Goal: Information Seeking & Learning: Learn about a topic

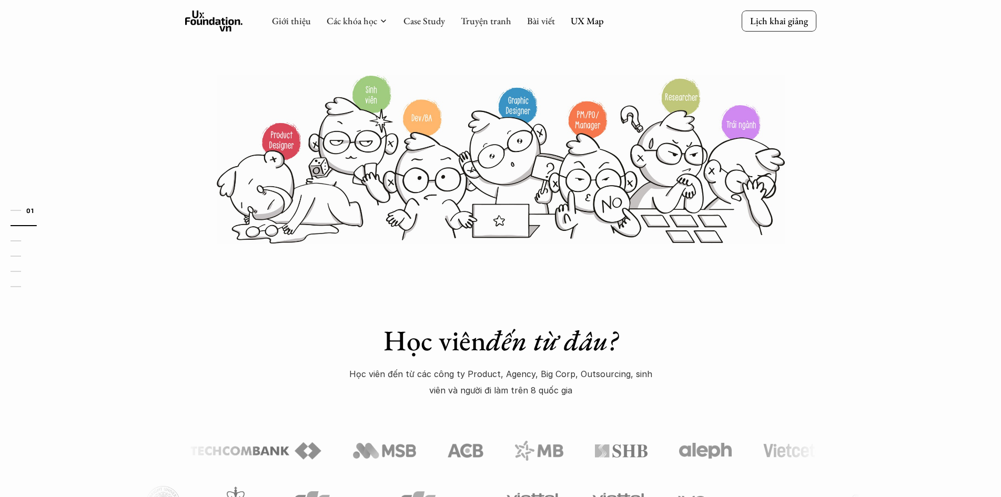
scroll to position [26, 0]
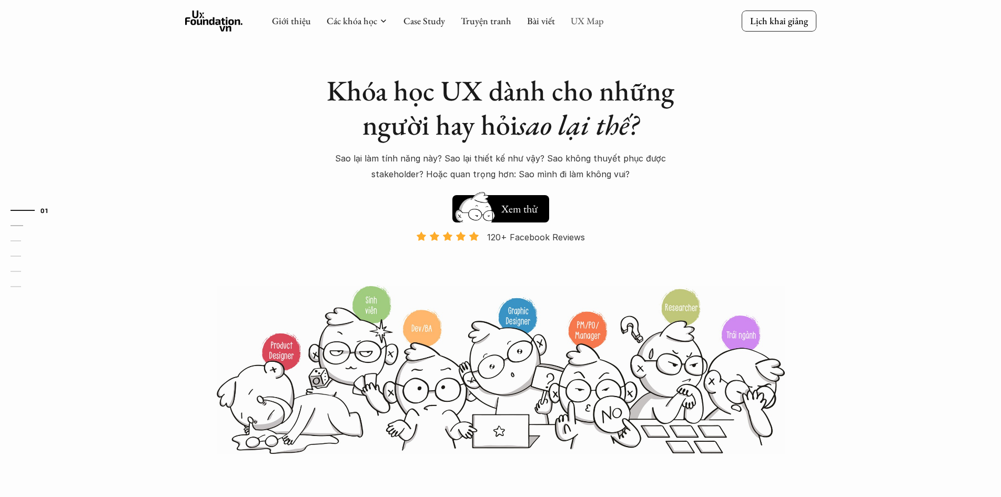
click at [589, 23] on link "UX Map" at bounding box center [587, 21] width 33 height 12
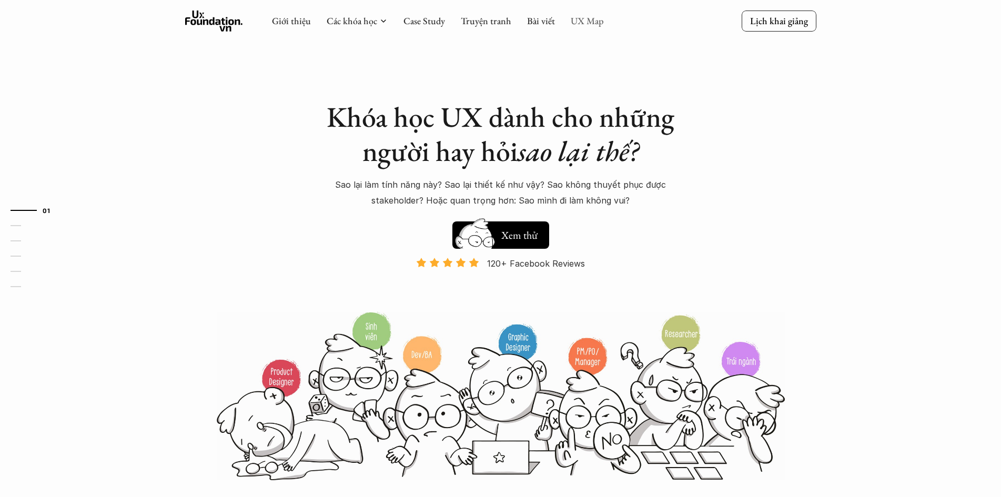
click at [588, 21] on link "UX Map" at bounding box center [587, 21] width 33 height 12
click at [503, 19] on link "Truyện tranh" at bounding box center [486, 21] width 50 height 12
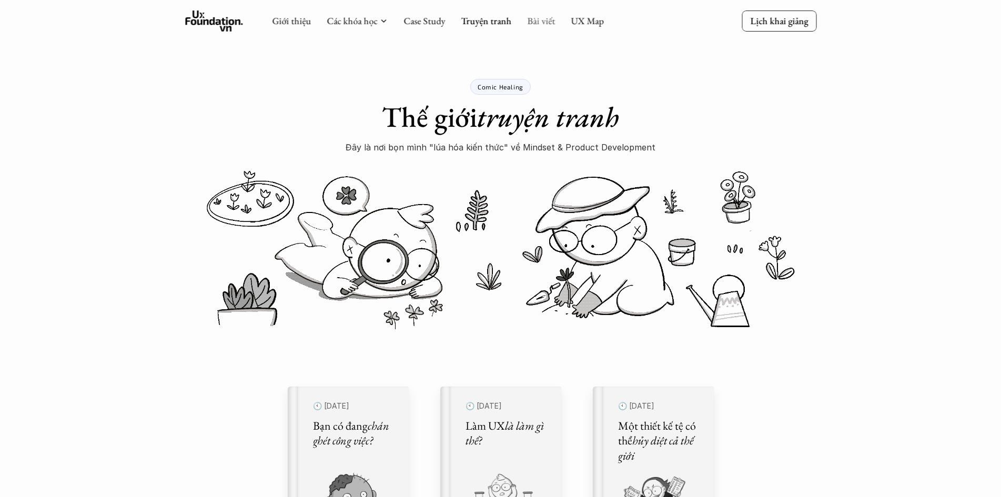
click at [537, 19] on link "Bài viết" at bounding box center [541, 21] width 28 height 12
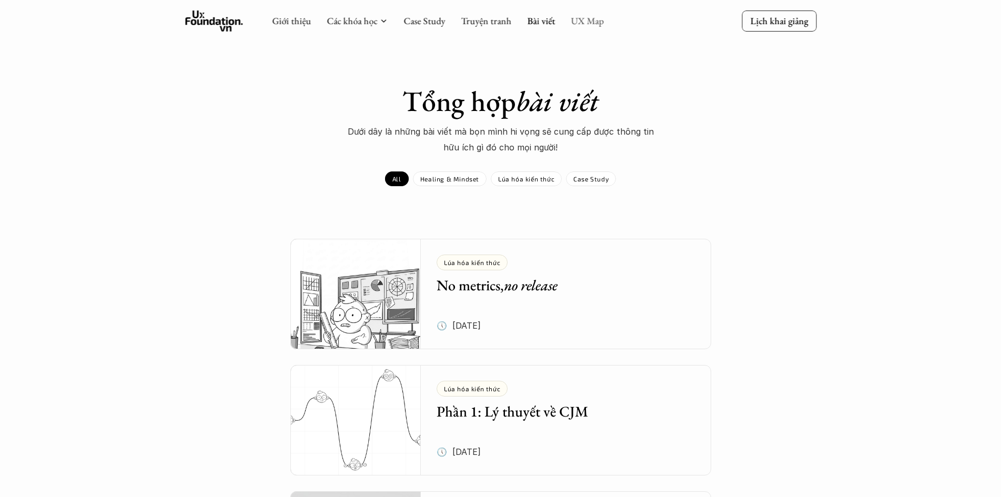
click at [586, 26] on link "UX Map" at bounding box center [587, 21] width 33 height 12
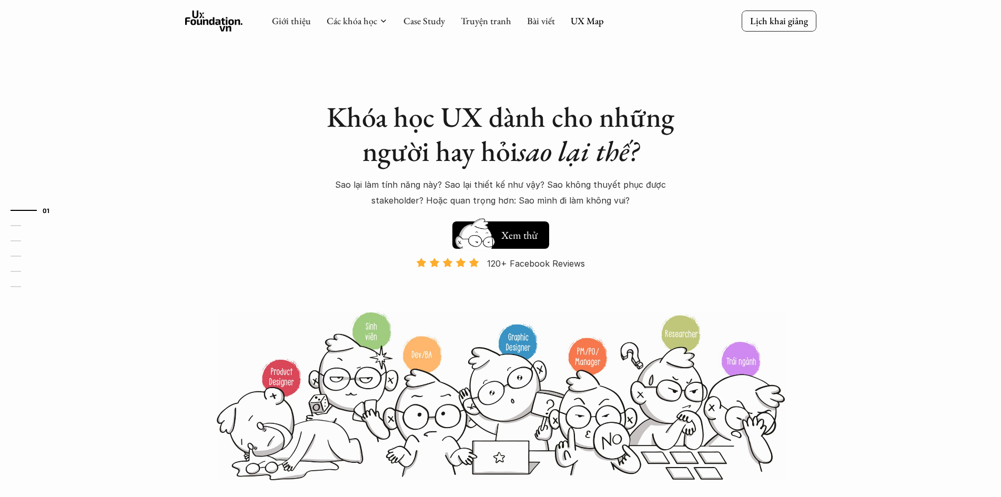
click at [585, 14] on div "Giới thiệu Các khóa học Case Study Truyện tranh Bài viết UX Map" at bounding box center [438, 21] width 332 height 21
click at [590, 25] on link "UX Map" at bounding box center [587, 21] width 33 height 12
click at [515, 225] on button "Hay thôi Xem thử" at bounding box center [500, 234] width 97 height 27
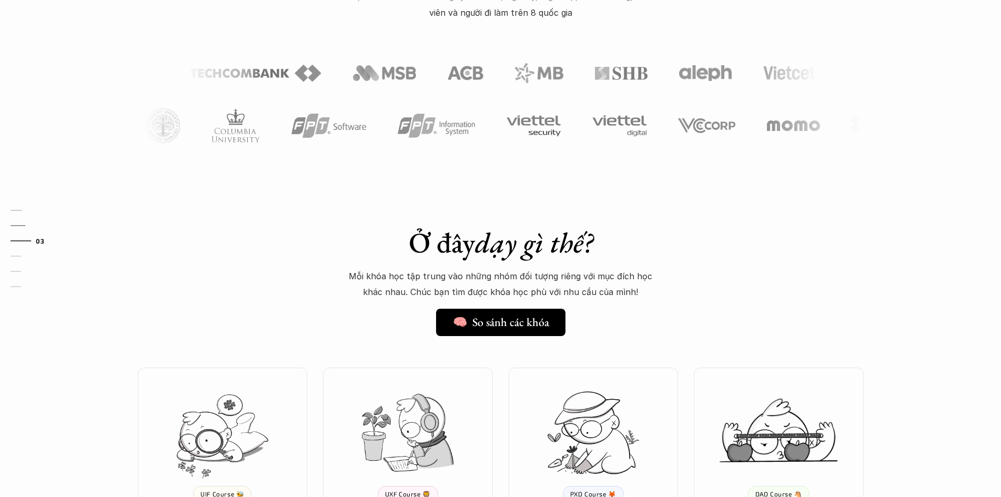
scroll to position [798, 0]
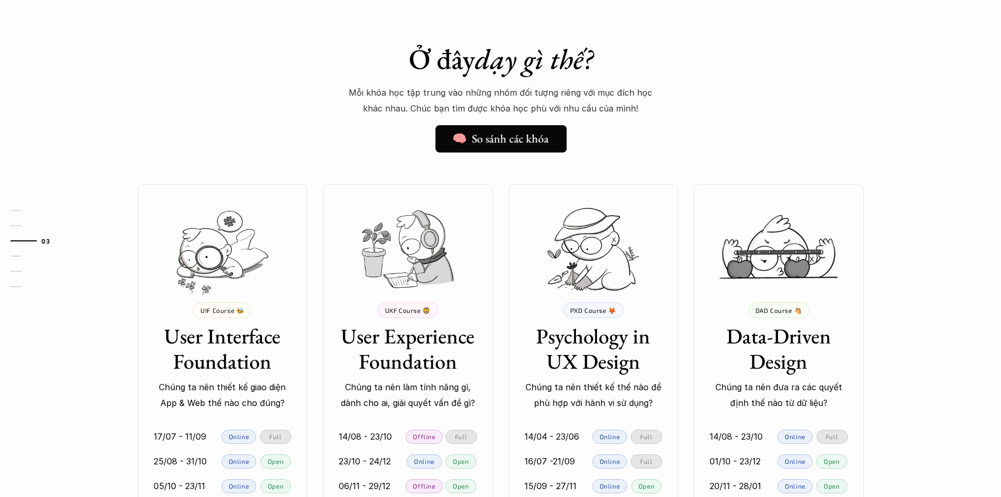
click at [529, 146] on h5 "🧠 So sánh các khóa" at bounding box center [500, 139] width 96 height 14
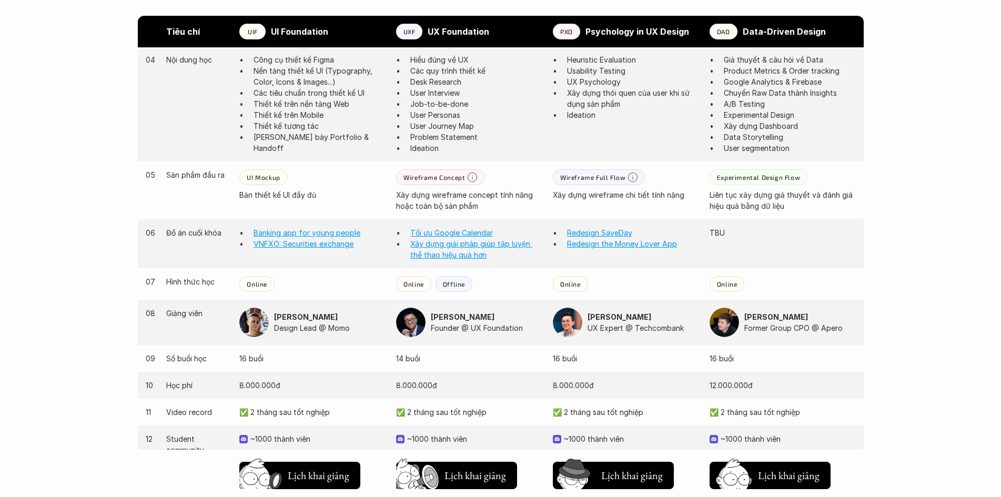
scroll to position [842, 0]
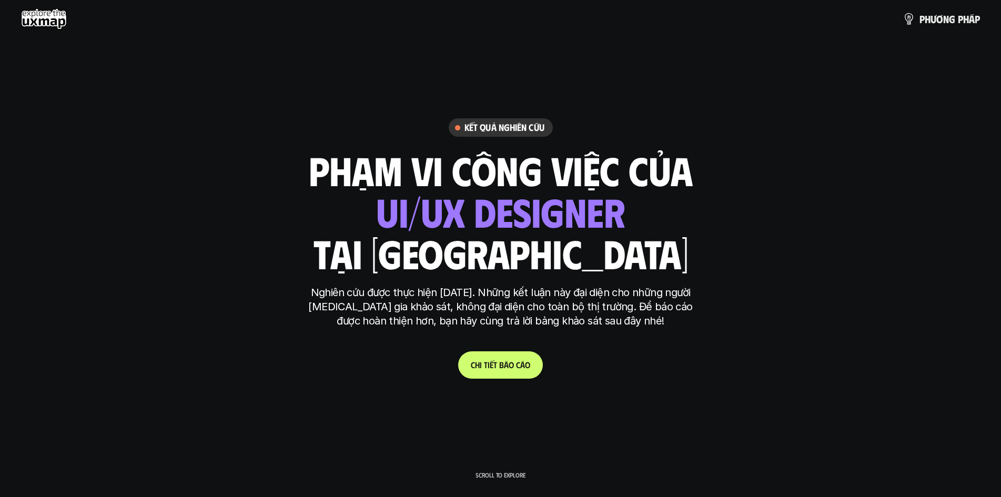
click at [479, 372] on link "C h i t i ế t b á o c á o" at bounding box center [500, 364] width 85 height 27
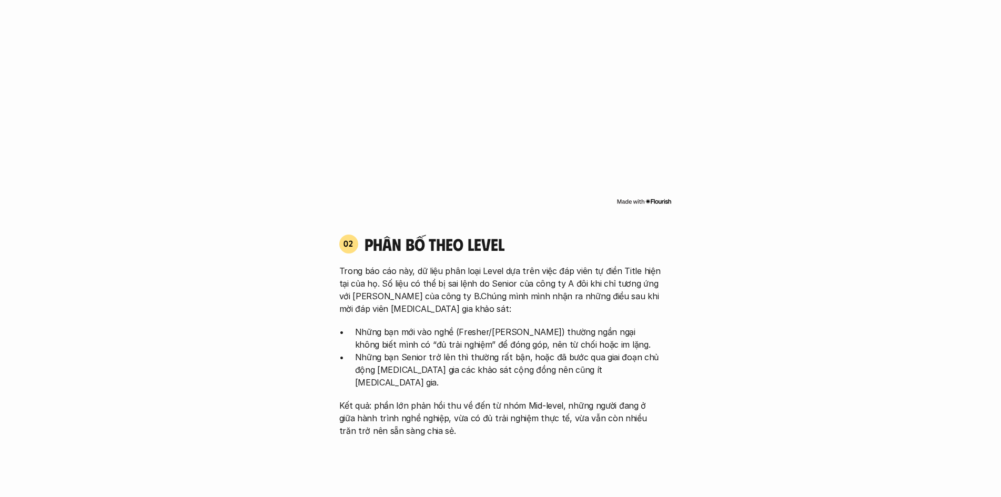
scroll to position [947, 0]
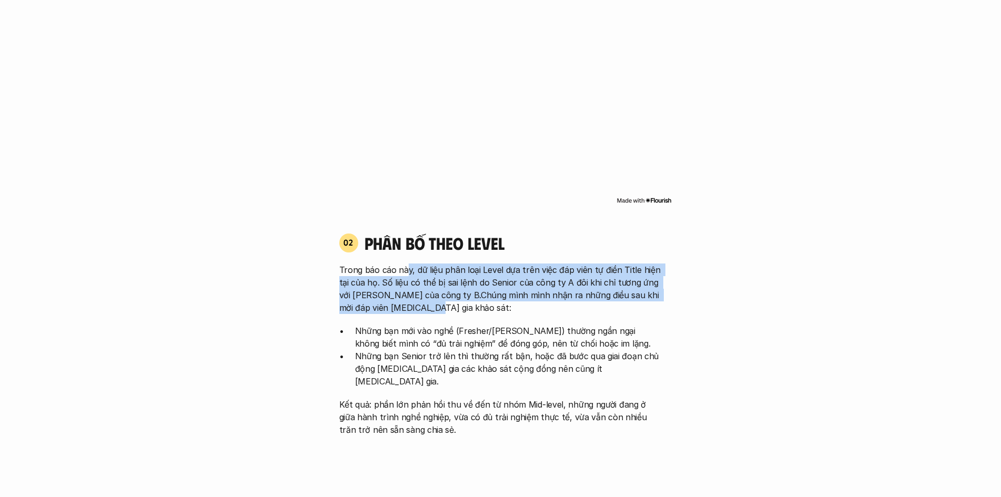
drag, startPoint x: 406, startPoint y: 262, endPoint x: 650, endPoint y: 293, distance: 246.0
click at [650, 293] on p "Trong báo cáo này, dữ liệu phân loại Level dựa trên việc đáp viên tự điền Title…" at bounding box center [500, 289] width 323 height 50
click at [397, 275] on p "Trong báo cáo này, dữ liệu phân loại Level dựa trên việc đáp viên tự điền Title…" at bounding box center [500, 289] width 323 height 50
drag, startPoint x: 403, startPoint y: 268, endPoint x: 493, endPoint y: 296, distance: 94.0
click at [493, 296] on p "Trong báo cáo này, dữ liệu phân loại Level dựa trên việc đáp viên tự điền Title…" at bounding box center [500, 289] width 323 height 50
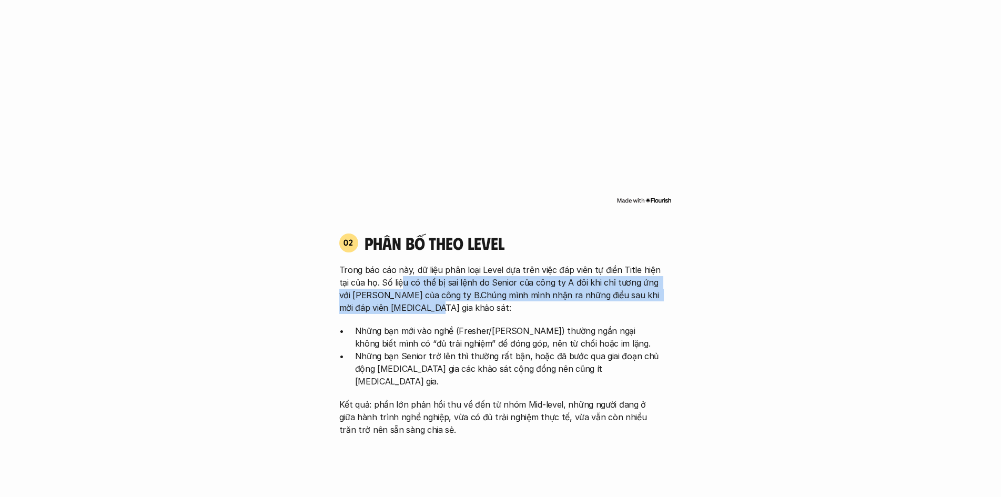
click at [421, 270] on p "Trong báo cáo này, dữ liệu phân loại Level dựa trên việc đáp viên tự điền Title…" at bounding box center [500, 289] width 323 height 50
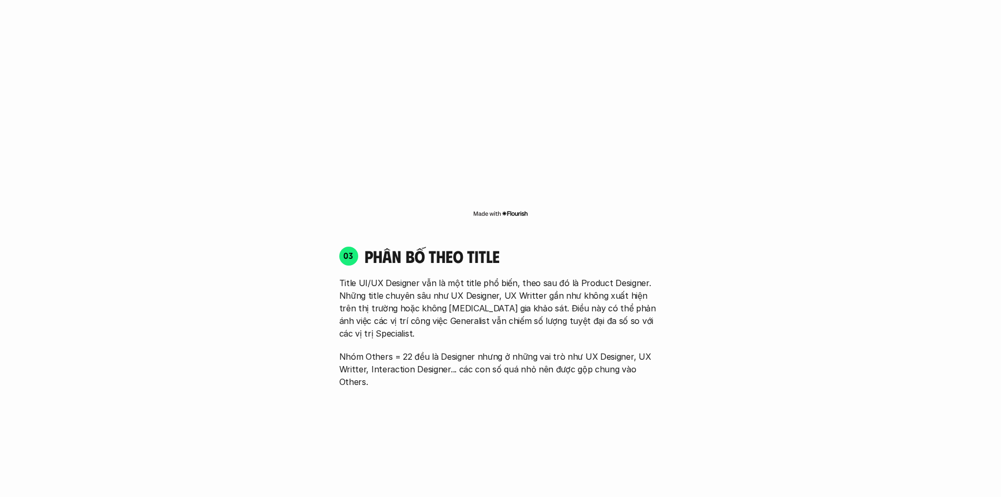
scroll to position [1420, 0]
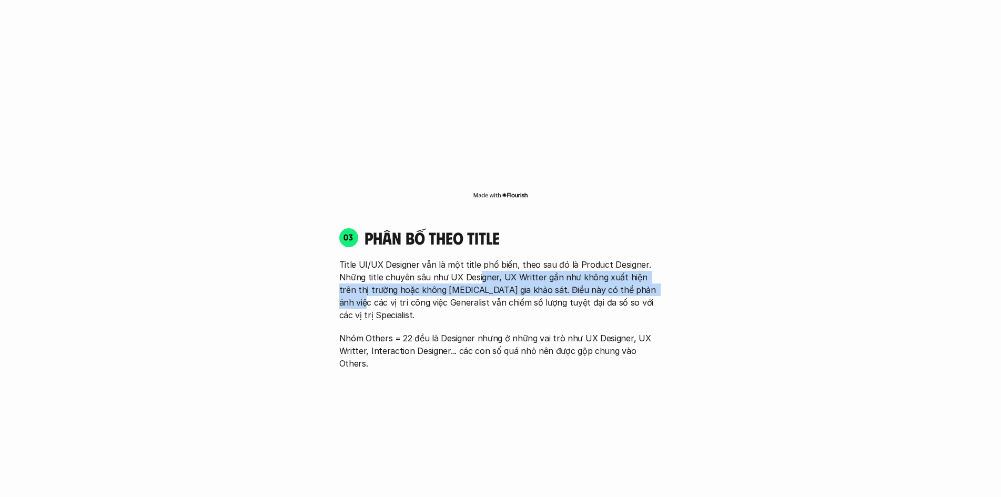
drag, startPoint x: 538, startPoint y: 251, endPoint x: 641, endPoint y: 266, distance: 104.1
click at [641, 266] on p "Title UI/UX Designer vẫn là một title phổ biến, theo sau đó là Product Designer…" at bounding box center [500, 289] width 323 height 63
click at [559, 265] on p "Title UI/UX Designer vẫn là một title phổ biến, theo sau đó là Product Designer…" at bounding box center [500, 289] width 323 height 63
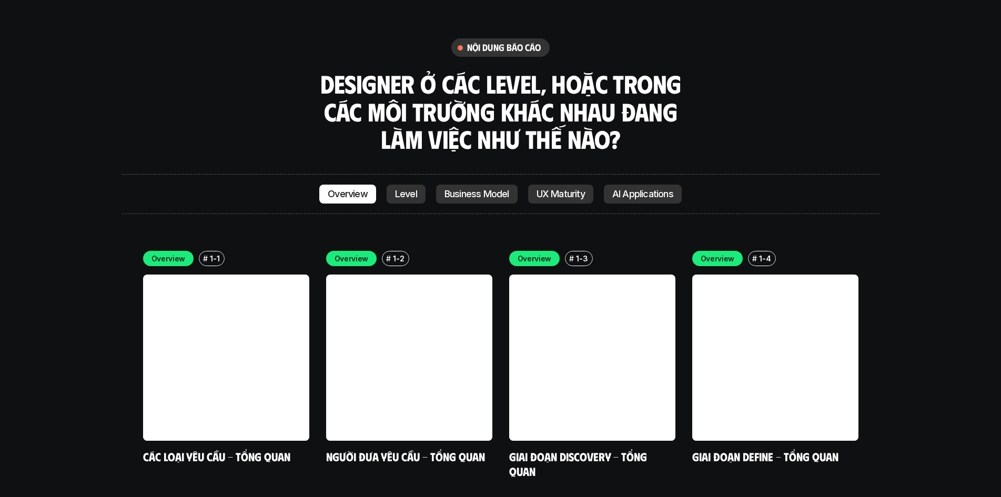
scroll to position [2998, 0]
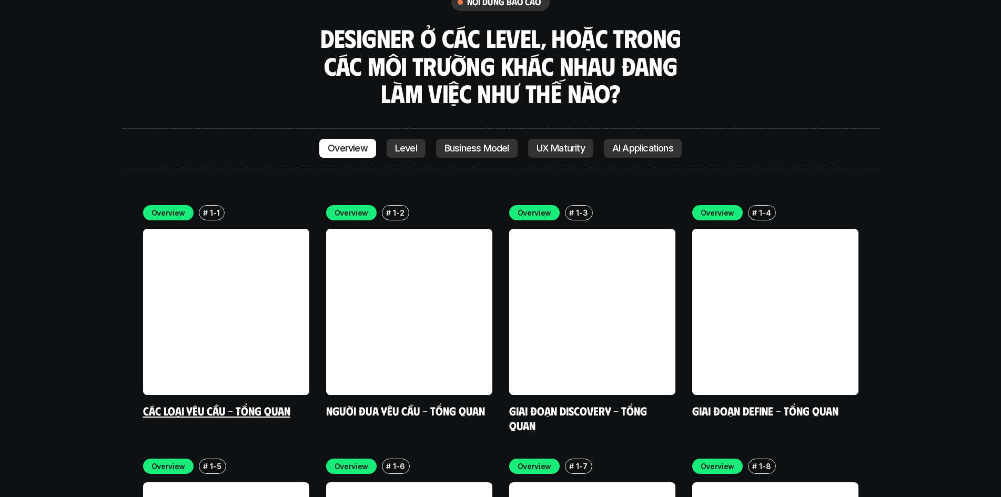
click at [199, 229] on link at bounding box center [226, 312] width 166 height 166
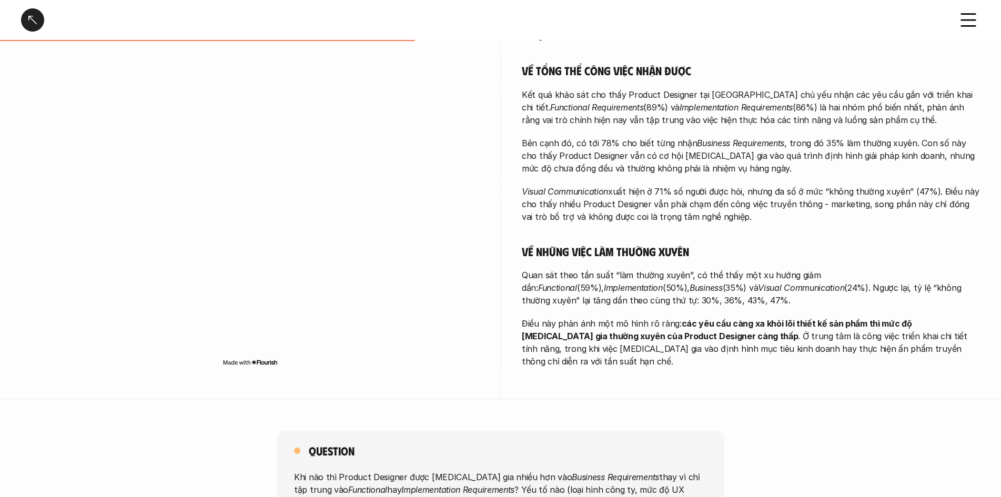
scroll to position [421, 0]
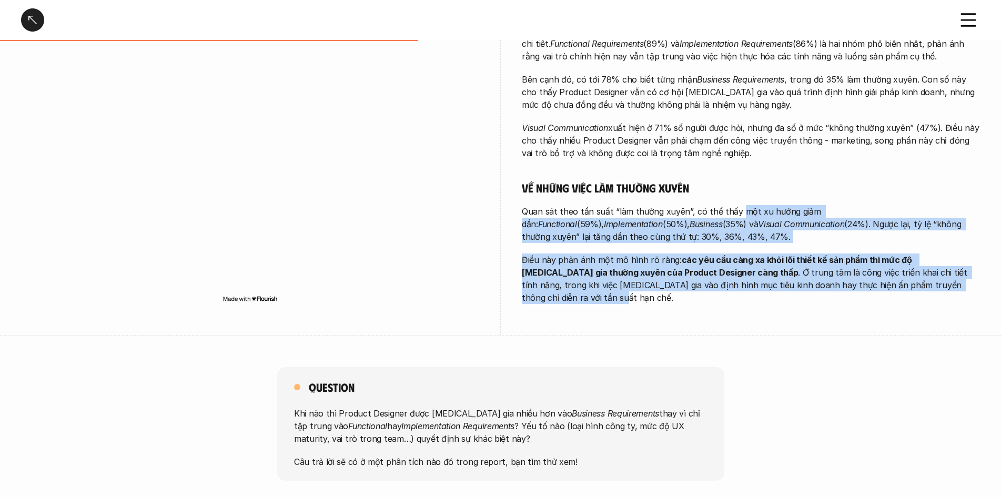
drag, startPoint x: 733, startPoint y: 212, endPoint x: 914, endPoint y: 283, distance: 193.9
click at [914, 283] on div "Càng đảm nhận những công việc tổng quan hơn, Product Designer càng có mức độ tự…" at bounding box center [751, 83] width 458 height 441
click at [732, 228] on p "Quan sát theo tần suất “làm thường xuyên”, có thể thấy một xu hướng giảm dần: F…" at bounding box center [751, 224] width 458 height 38
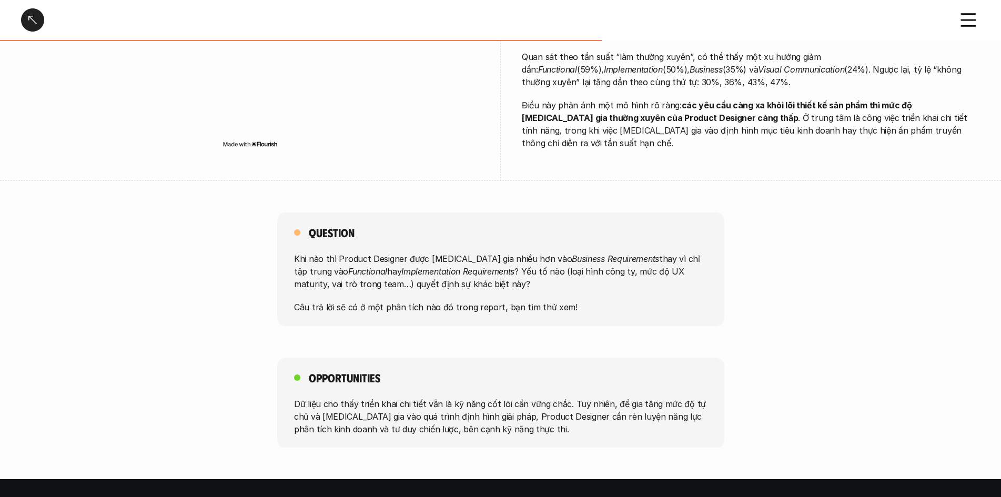
scroll to position [579, 0]
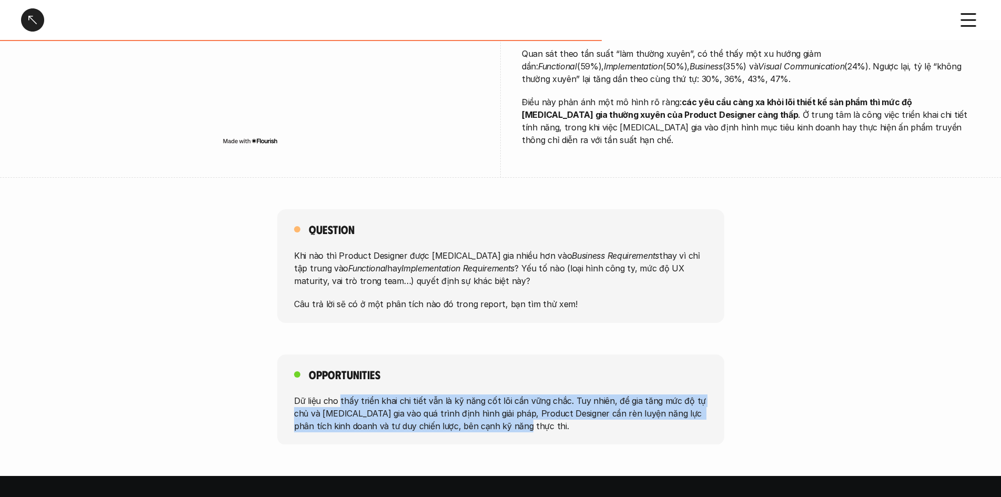
drag, startPoint x: 340, startPoint y: 388, endPoint x: 687, endPoint y: 408, distance: 347.7
click at [687, 408] on p "Dữ liệu cho thấy triển khai chi tiết vẫn là kỹ năng cốt lõi cần vững chắc. Tuy …" at bounding box center [500, 413] width 413 height 38
click at [490, 397] on p "Dữ liệu cho thấy triển khai chi tiết vẫn là kỹ năng cốt lõi cần vững chắc. Tuy …" at bounding box center [500, 413] width 413 height 38
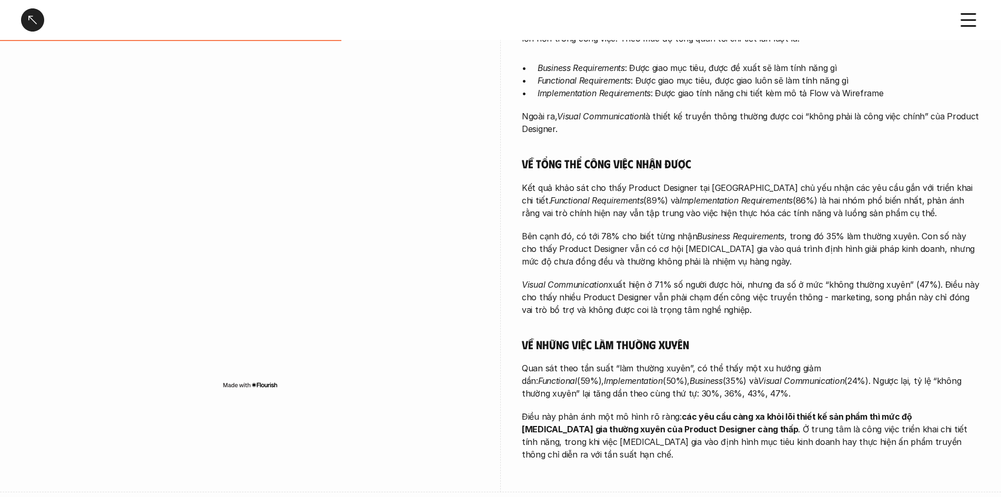
scroll to position [263, 0]
click at [259, 387] on img at bounding box center [250, 385] width 55 height 8
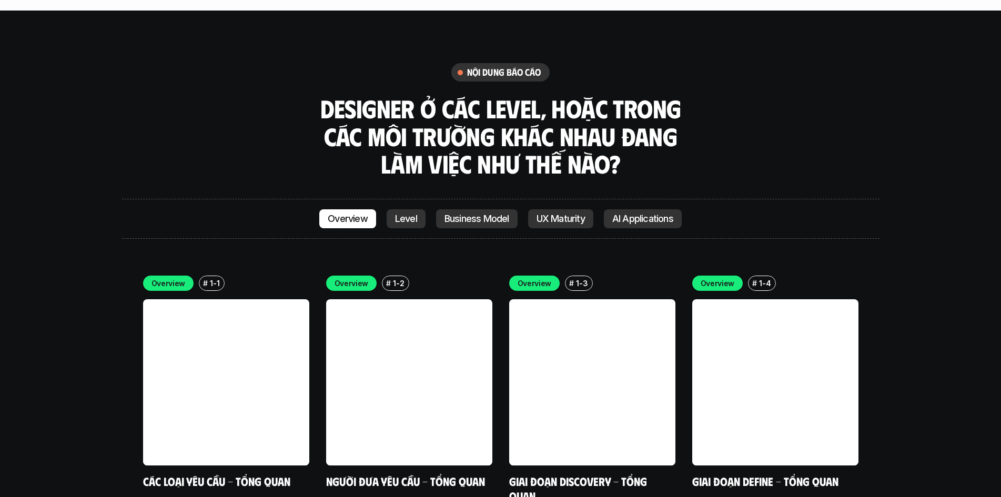
click at [392, 209] on link "Level" at bounding box center [406, 218] width 39 height 19
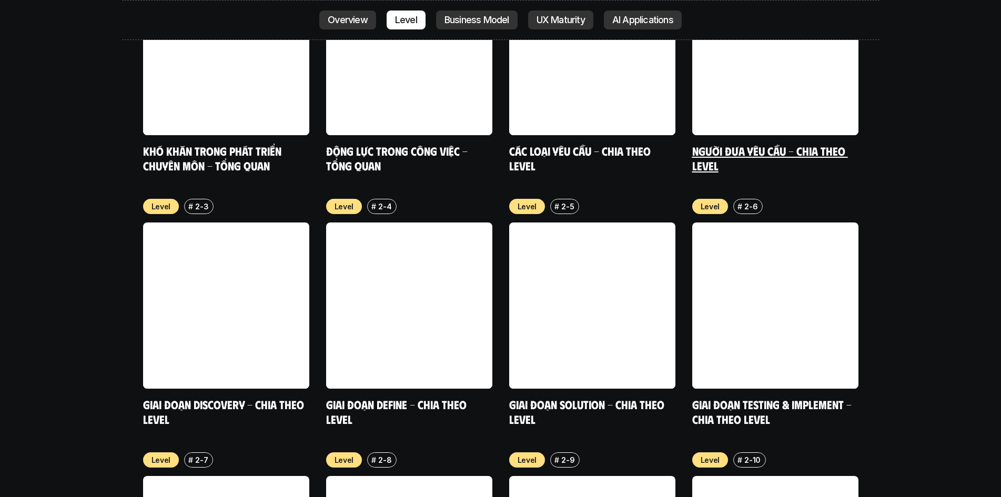
scroll to position [4126, 0]
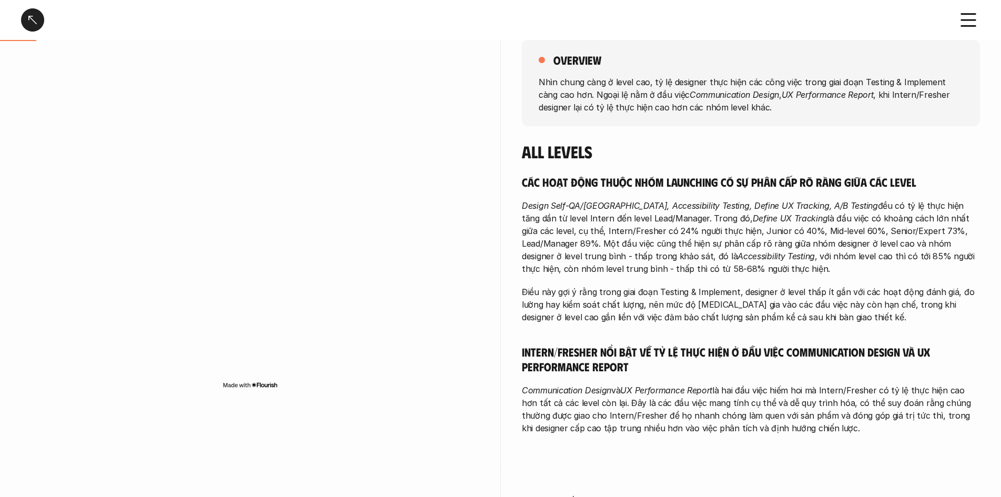
scroll to position [158, 0]
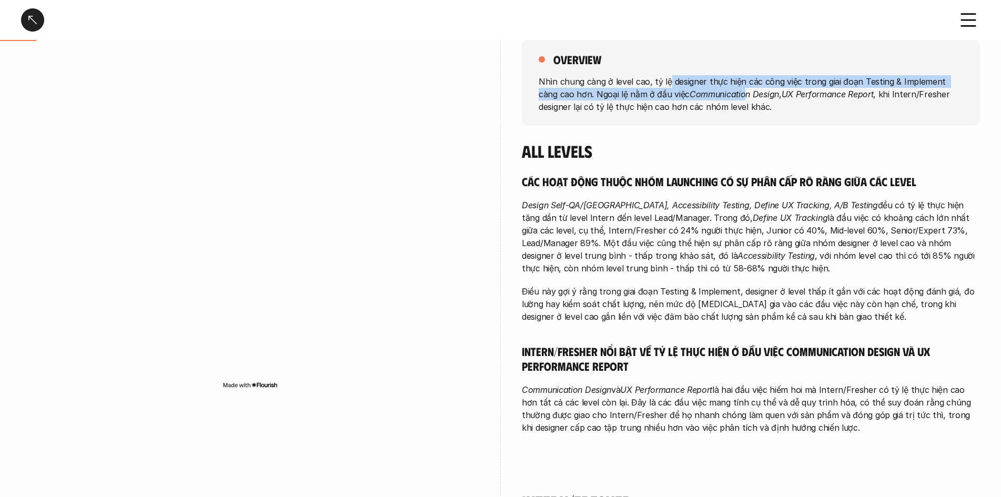
drag, startPoint x: 667, startPoint y: 86, endPoint x: 722, endPoint y: 92, distance: 55.0
click at [722, 92] on p "Nhìn chung càng ở level cao, tỷ lệ designer thực hiện các công việc trong giai …" at bounding box center [751, 94] width 424 height 38
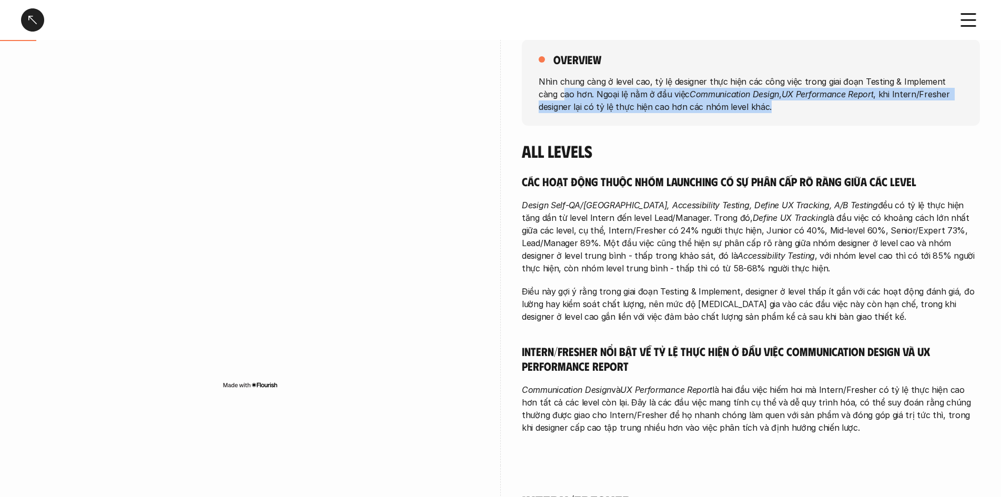
drag, startPoint x: 744, startPoint y: 107, endPoint x: 545, endPoint y: 88, distance: 200.2
click at [545, 88] on p "Nhìn chung càng ở level cao, tỷ lệ designer thực hiện các công việc trong giai …" at bounding box center [751, 94] width 424 height 38
click at [559, 122] on div "overview Nhìn chung càng ở level cao, tỷ lệ designer thực hiện các công việc tr…" at bounding box center [751, 82] width 458 height 86
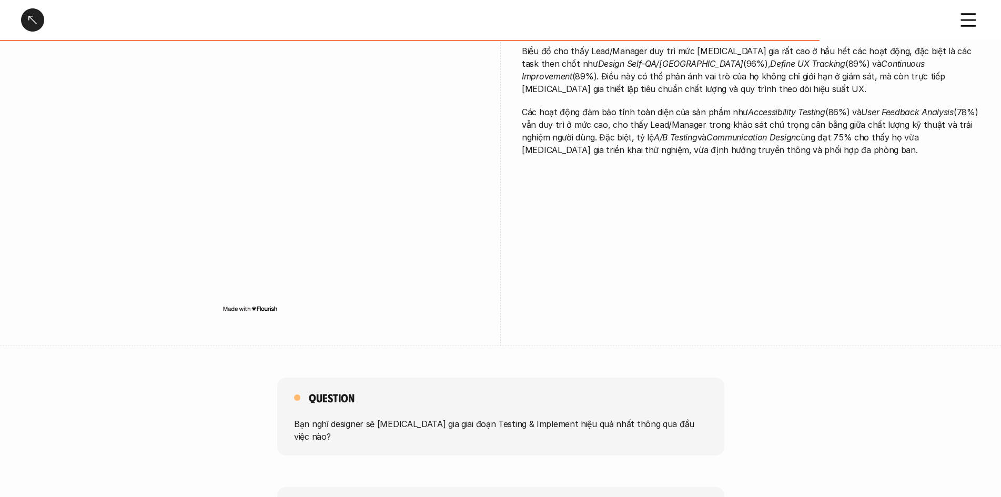
scroll to position [2367, 0]
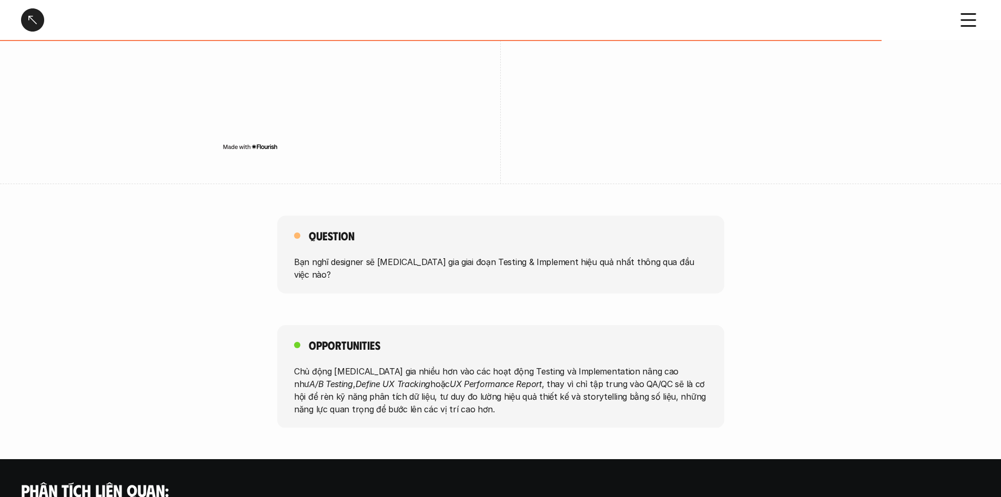
click at [42, 23] on div at bounding box center [32, 19] width 23 height 23
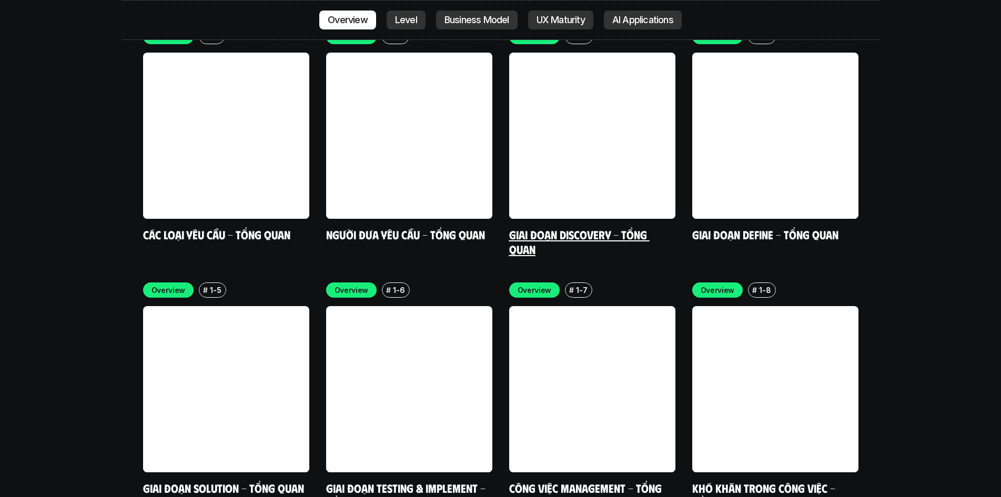
scroll to position [3345, 0]
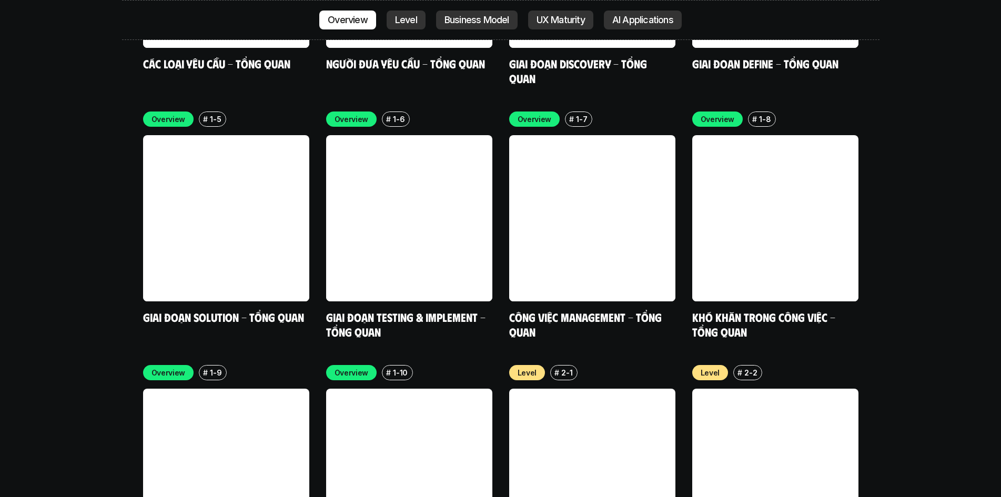
click at [659, 21] on p "AI Applications" at bounding box center [642, 20] width 61 height 11
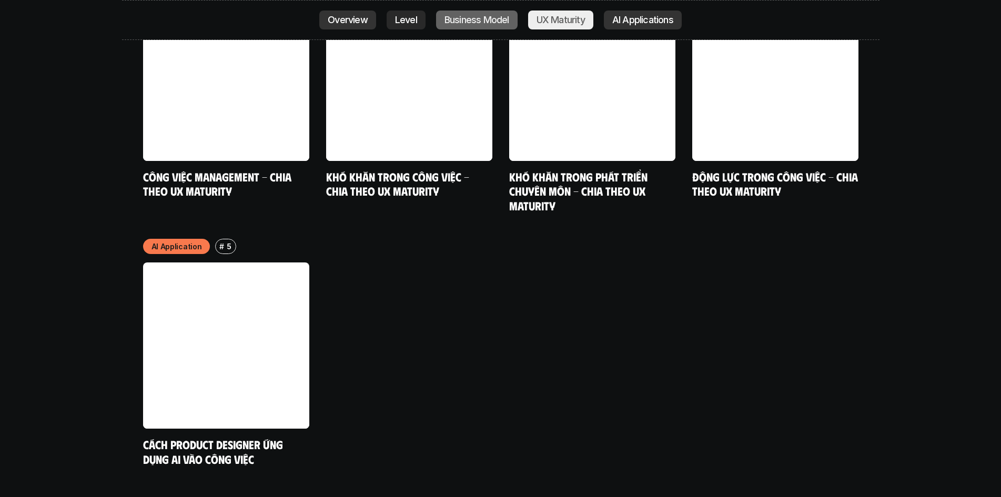
scroll to position [5657, 0]
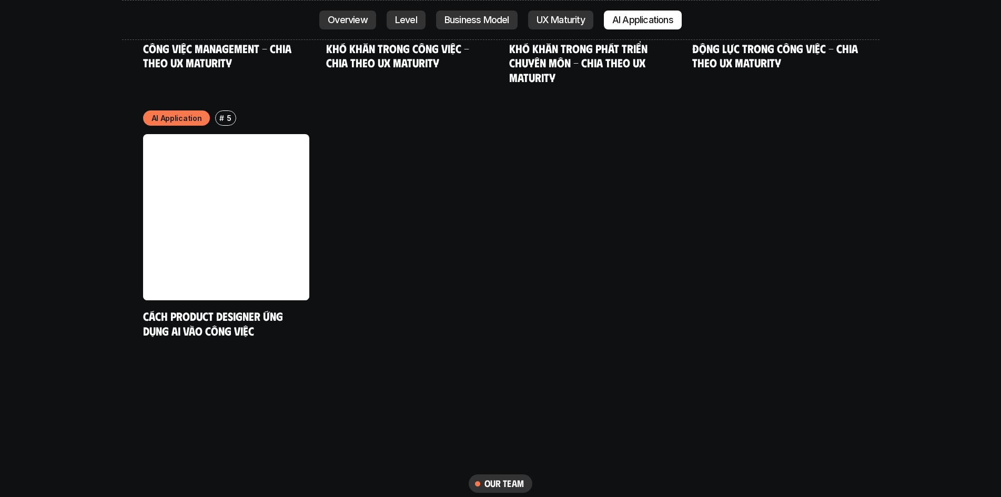
click at [568, 23] on p "UX Maturity" at bounding box center [561, 20] width 48 height 11
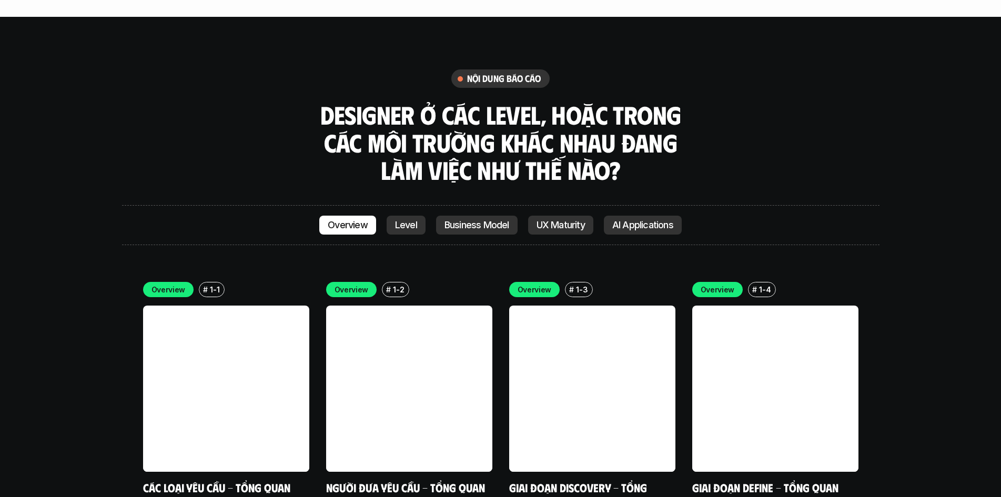
scroll to position [2553, 0]
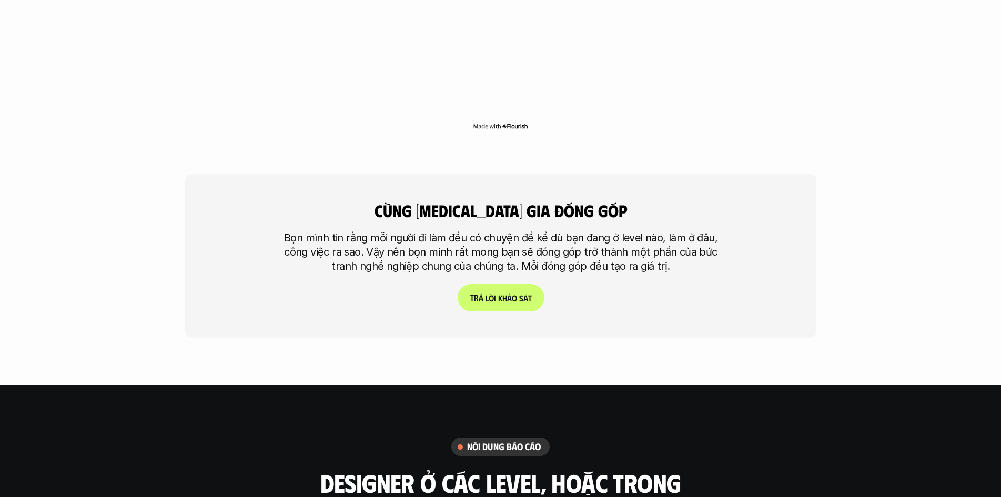
click at [483, 284] on link "T r ả l ờ i k h ả o s á t" at bounding box center [500, 297] width 87 height 27
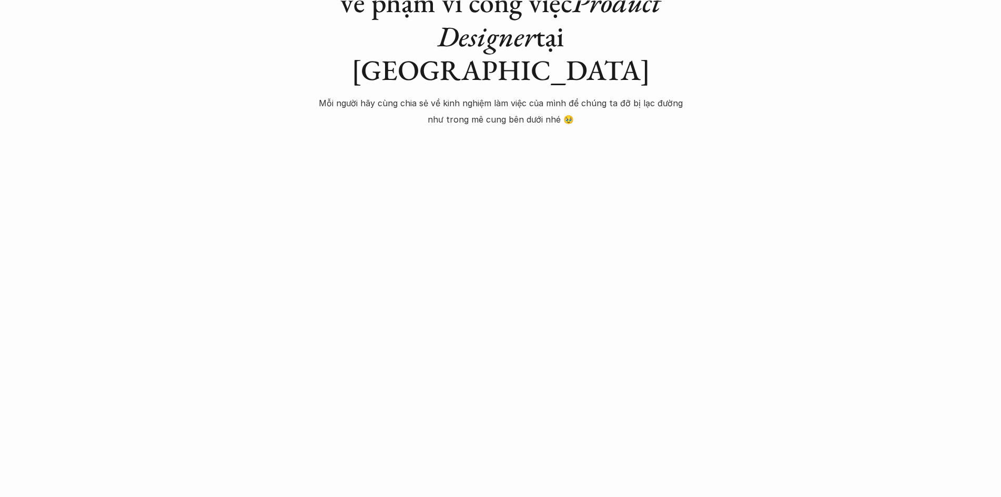
scroll to position [3, 0]
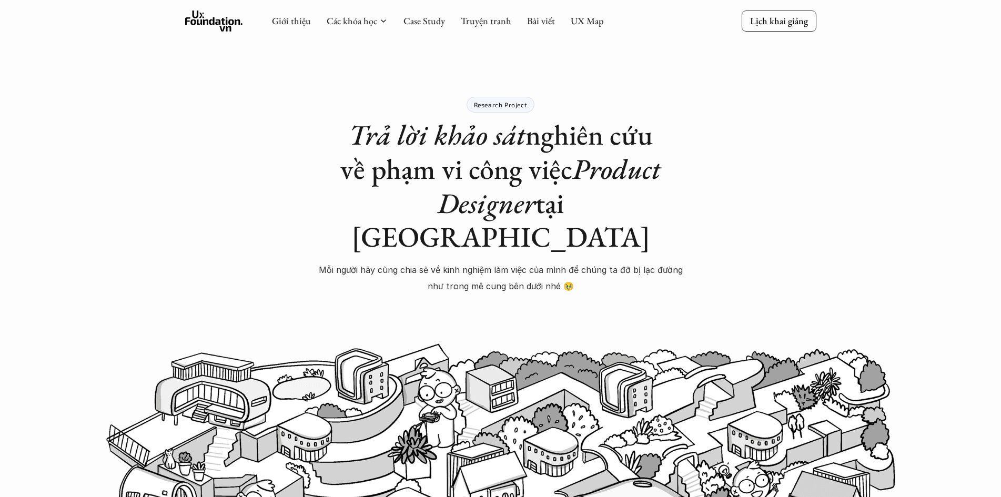
click at [489, 103] on p "Research Project" at bounding box center [501, 104] width 54 height 7
click at [756, 27] on p "Lịch khai giảng" at bounding box center [779, 21] width 58 height 12
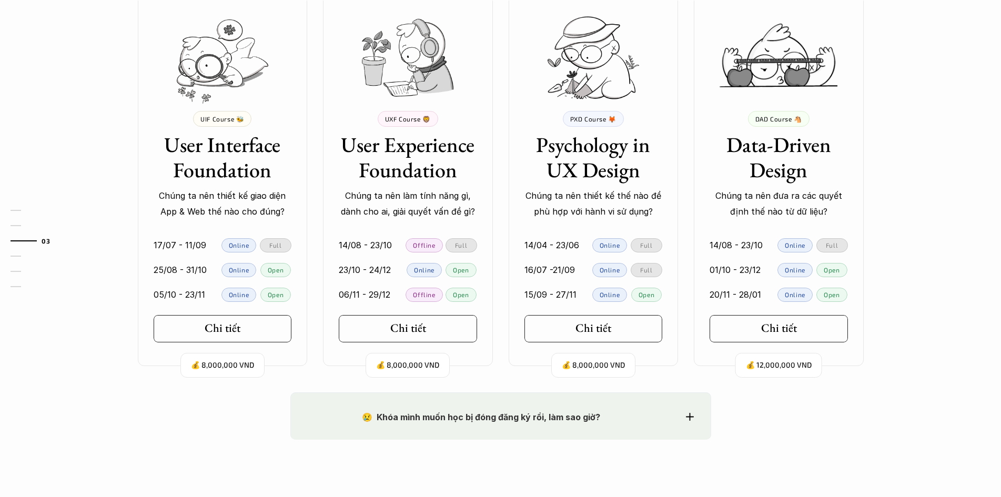
scroll to position [1008, 0]
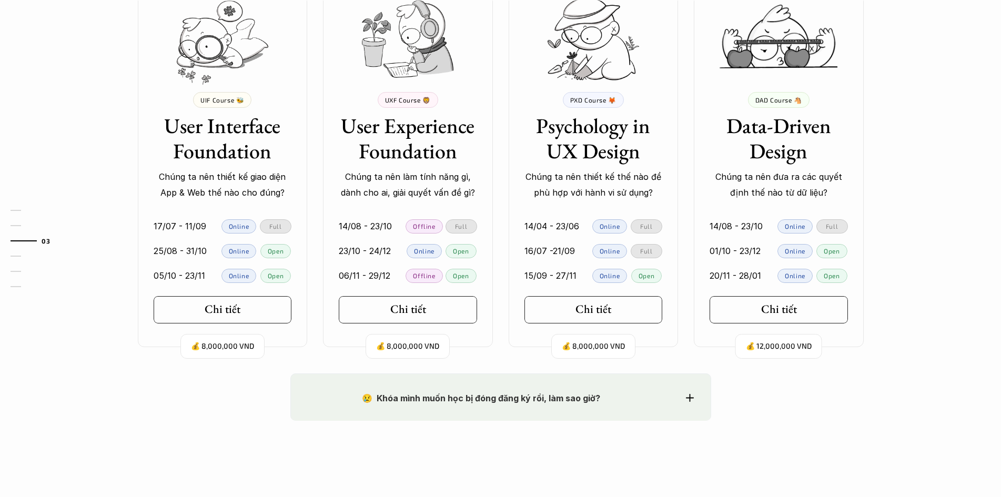
click at [776, 103] on p "DAD Course 🐴" at bounding box center [778, 99] width 47 height 7
click at [453, 302] on link "Chi tiết" at bounding box center [408, 309] width 138 height 27
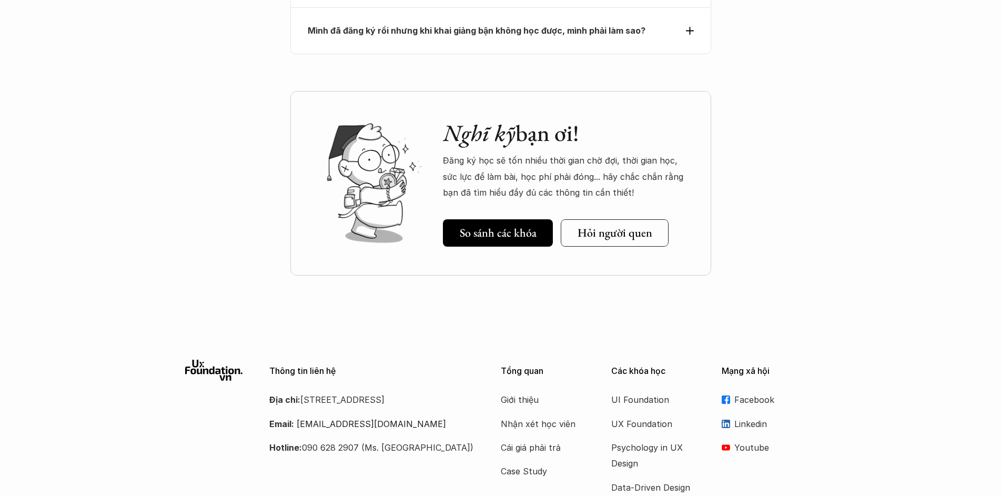
scroll to position [4896, 0]
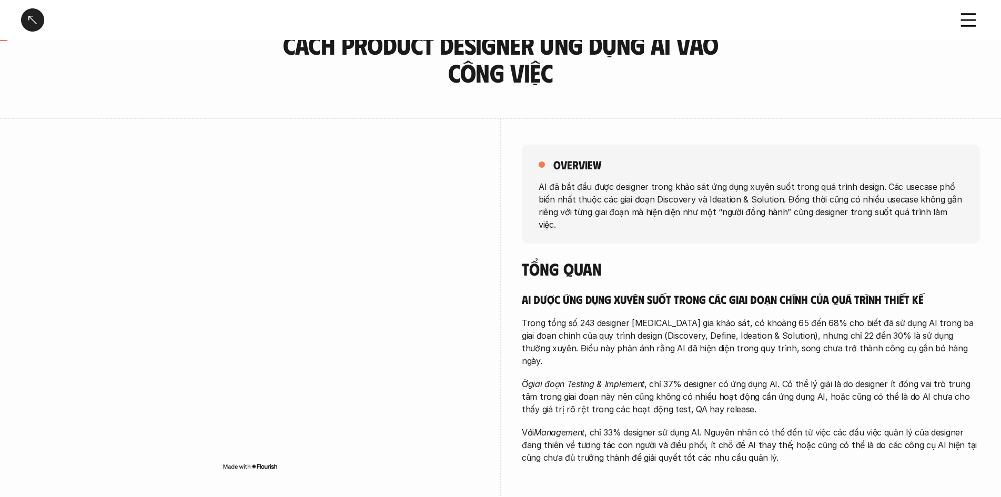
scroll to position [105, 0]
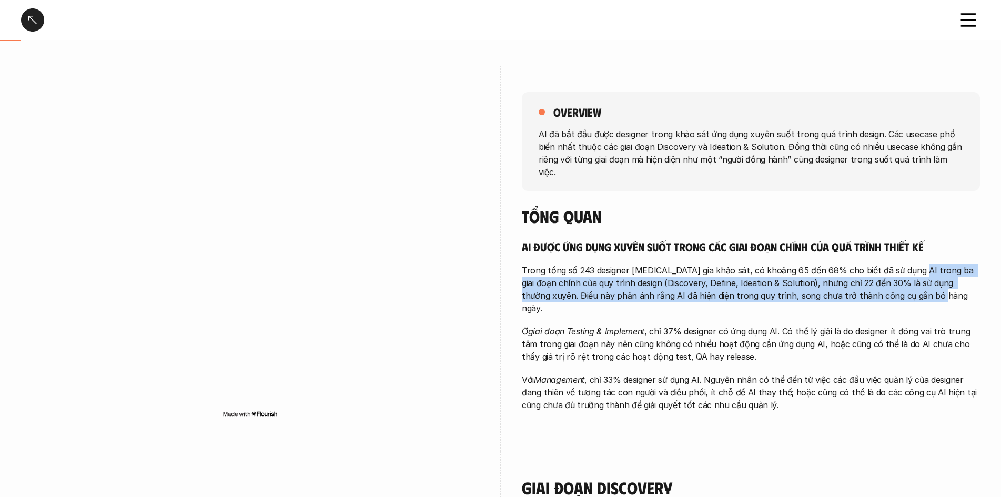
drag, startPoint x: 908, startPoint y: 259, endPoint x: 884, endPoint y: 285, distance: 35.7
click at [884, 285] on p "Trong tổng số 243 designer [MEDICAL_DATA] gia khảo sát, có khoảng 65 đến 68% ch…" at bounding box center [751, 289] width 458 height 50
click at [778, 271] on p "Trong tổng số 243 designer [MEDICAL_DATA] gia khảo sát, có khoảng 65 đến 68% ch…" at bounding box center [751, 289] width 458 height 50
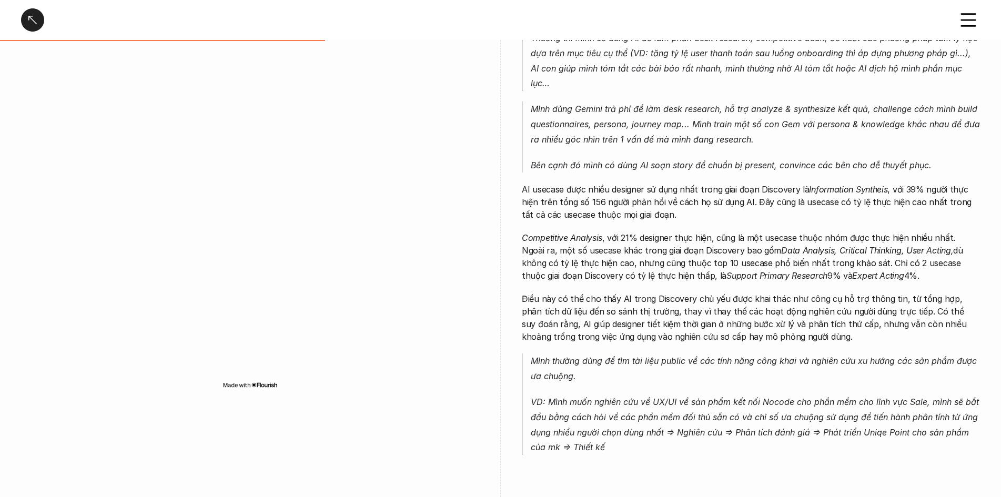
scroll to position [526, 0]
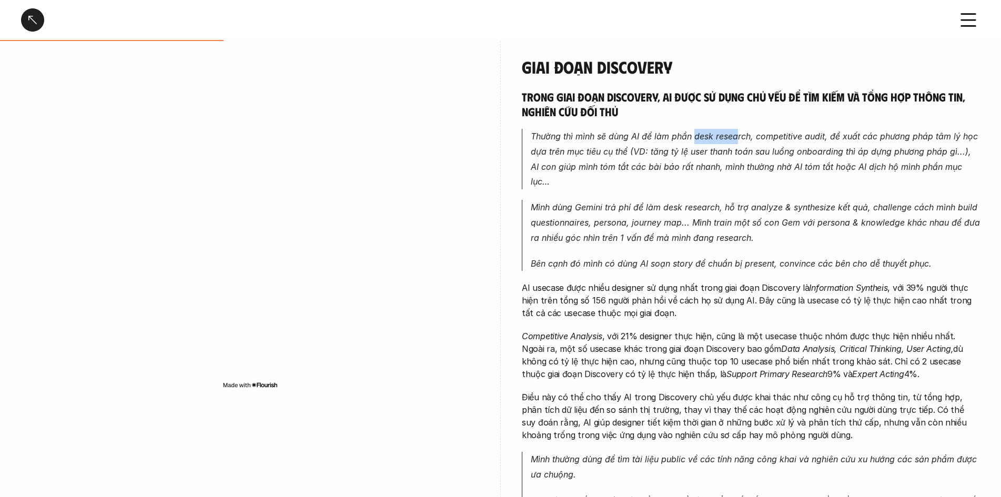
drag, startPoint x: 737, startPoint y: 138, endPoint x: 694, endPoint y: 139, distance: 43.7
click at [694, 139] on em "Thường thì mình sẽ dùng AI để làm phần desk research, competitive audit, đề xuấ…" at bounding box center [756, 159] width 450 height 56
click at [675, 163] on em "Thường thì mình sẽ dùng AI để làm phần desk research, competitive audit, đề xuấ…" at bounding box center [756, 159] width 450 height 56
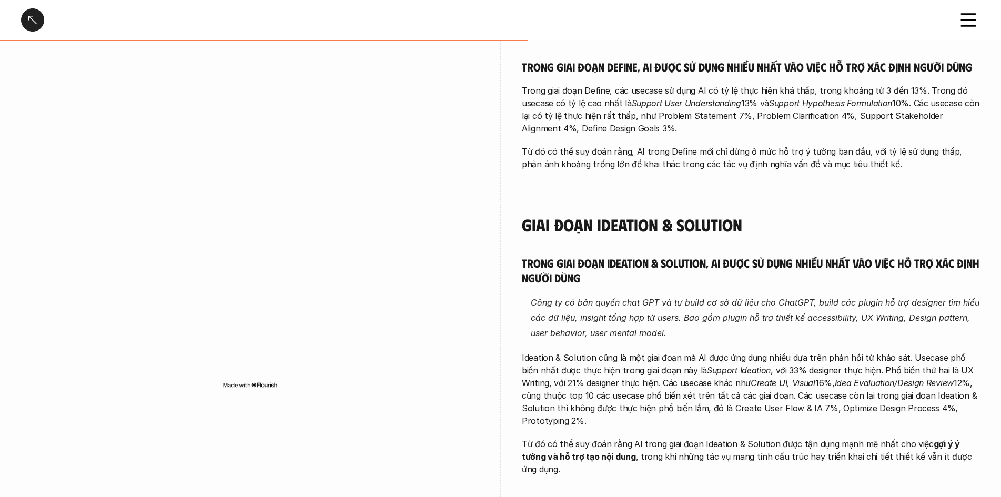
scroll to position [1157, 0]
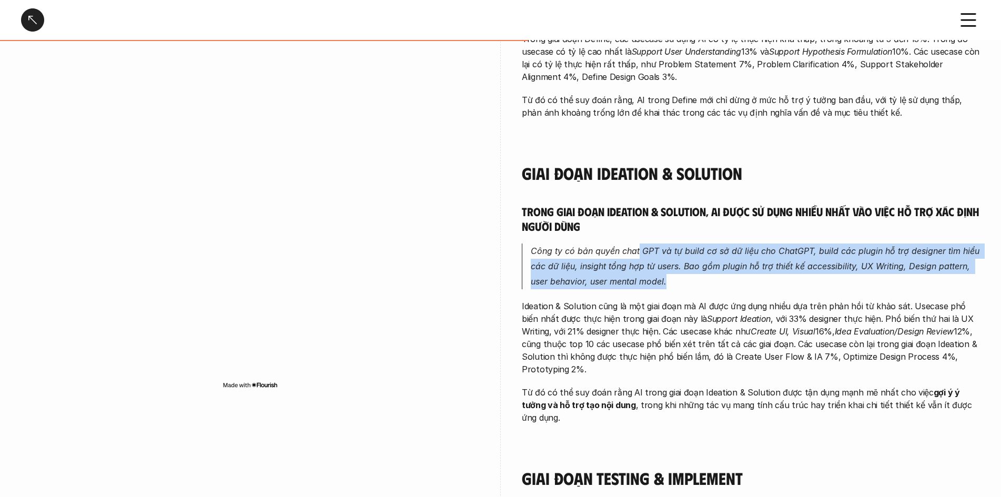
drag, startPoint x: 639, startPoint y: 235, endPoint x: 700, endPoint y: 261, distance: 66.4
click at [700, 261] on p "Công ty có bản quyền chat GPT và tự build cơ sở dữ liệu cho ChatGPT, build các …" at bounding box center [755, 266] width 449 height 45
click at [674, 246] on em "Công ty có bản quyền chat GPT và tự build cơ sở dữ liệu cho ChatGPT, build các …" at bounding box center [756, 266] width 451 height 41
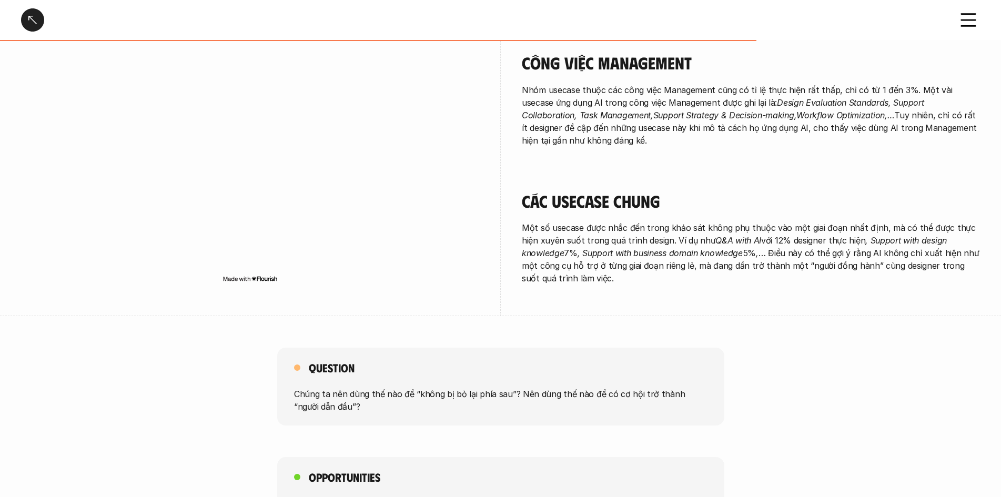
scroll to position [1825, 0]
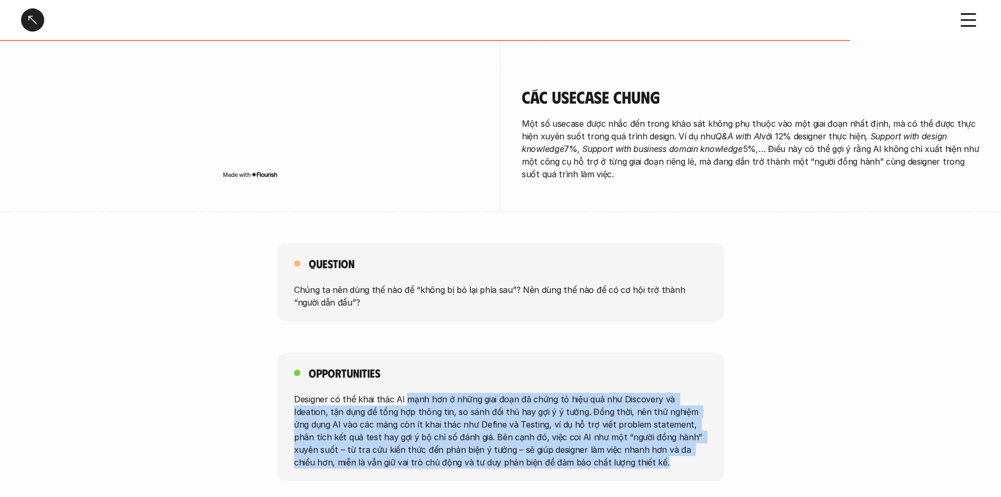
drag, startPoint x: 403, startPoint y: 361, endPoint x: 675, endPoint y: 425, distance: 279.3
click at [675, 425] on p "Designer có thể khai thác AI mạnh hơn ở những giai đoạn đã chứng tỏ hiệu quả nh…" at bounding box center [500, 430] width 413 height 76
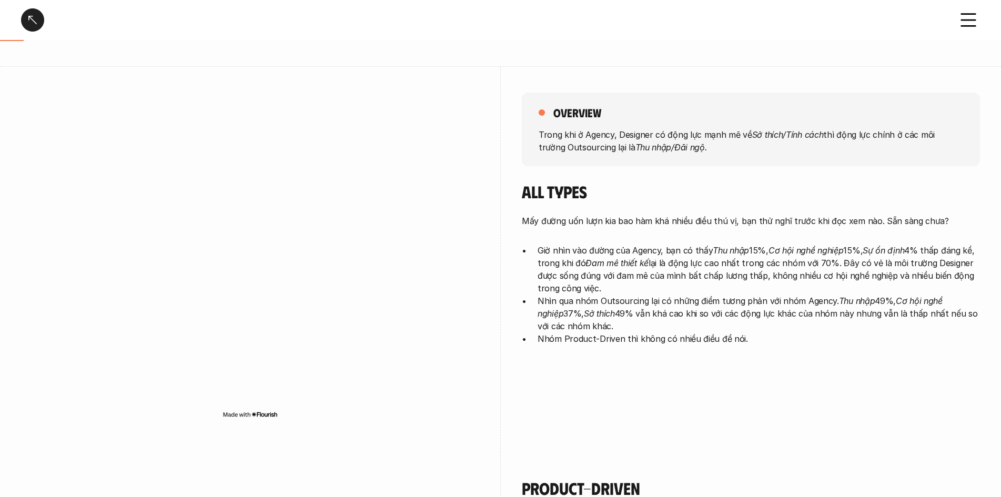
scroll to position [105, 0]
click at [276, 84] on div at bounding box center [250, 259] width 458 height 386
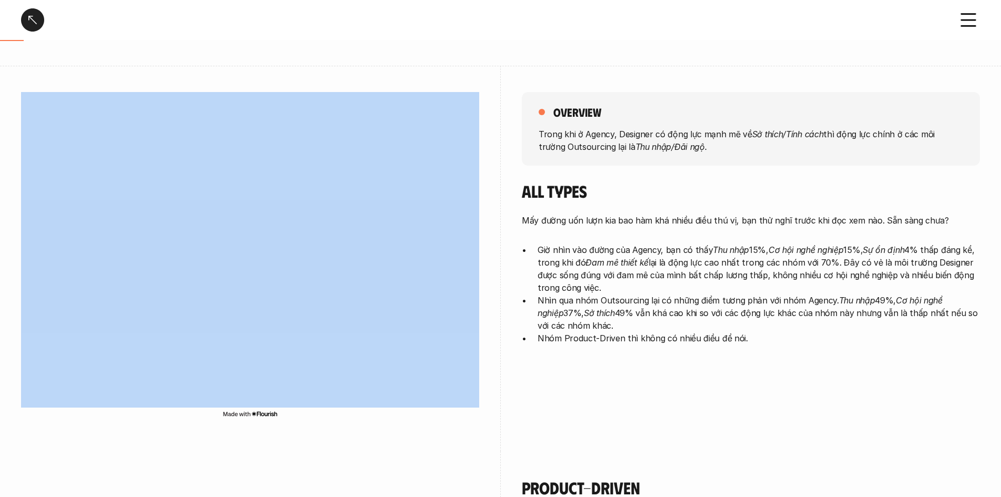
click at [351, 74] on div at bounding box center [250, 259] width 458 height 386
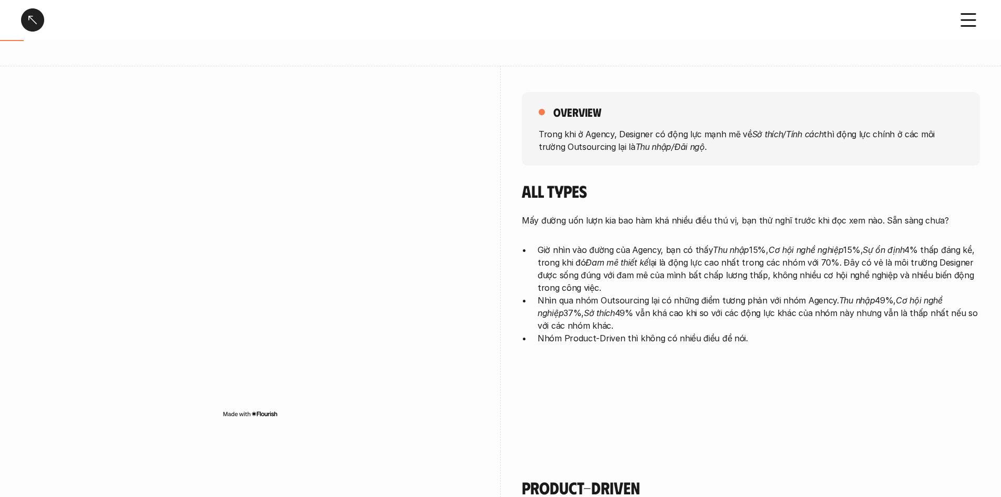
click at [550, 112] on div "overview" at bounding box center [751, 112] width 424 height 15
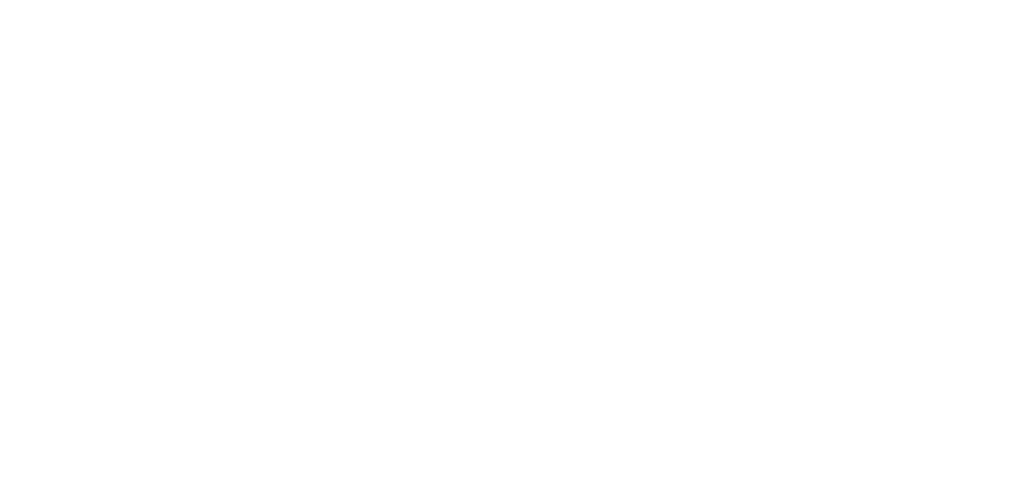
scroll to position [1788, 0]
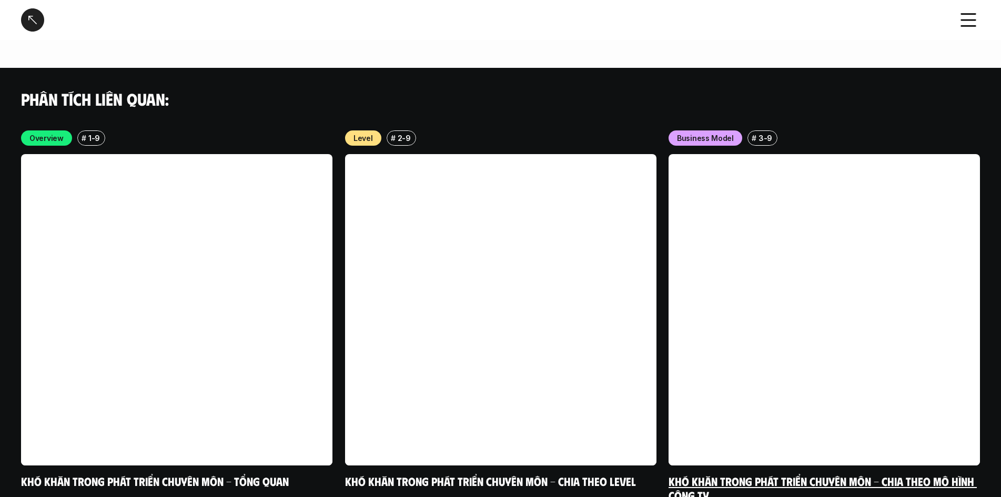
scroll to position [2187, 0]
